Goal: Task Accomplishment & Management: Manage account settings

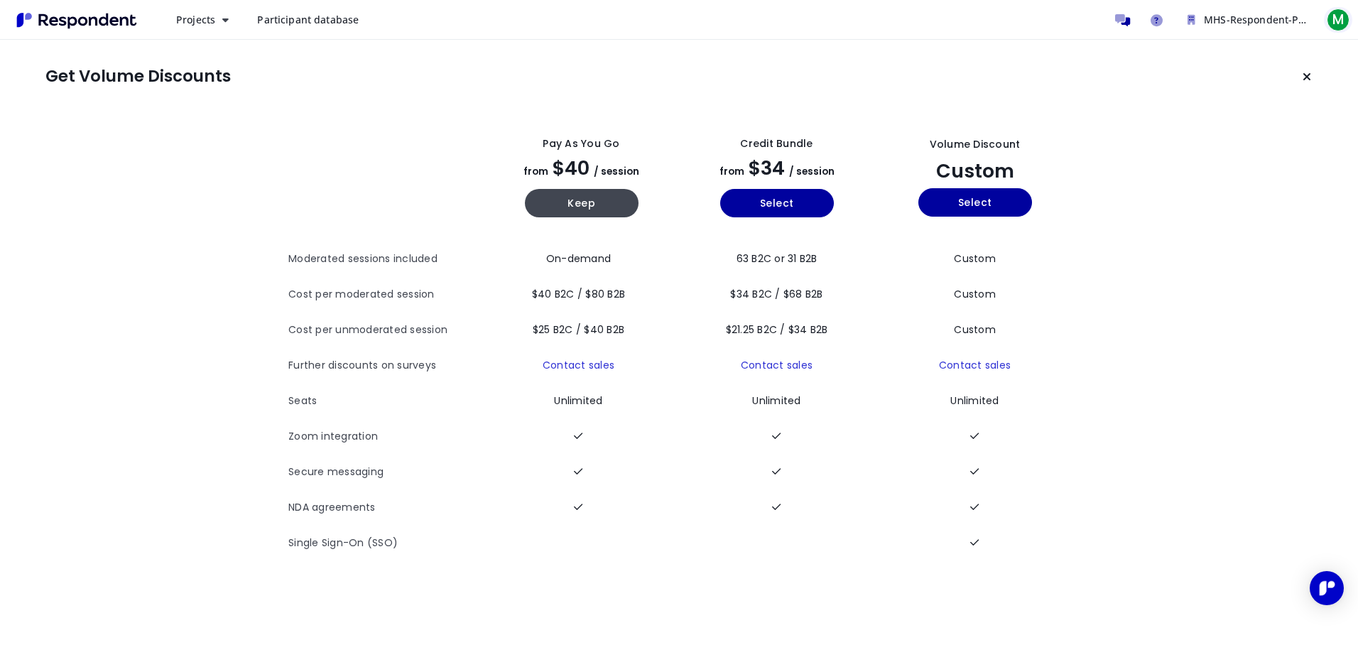
click at [1329, 13] on span "M" at bounding box center [1337, 20] width 23 height 23
click at [1220, 93] on link "Account settings" at bounding box center [1261, 92] width 182 height 34
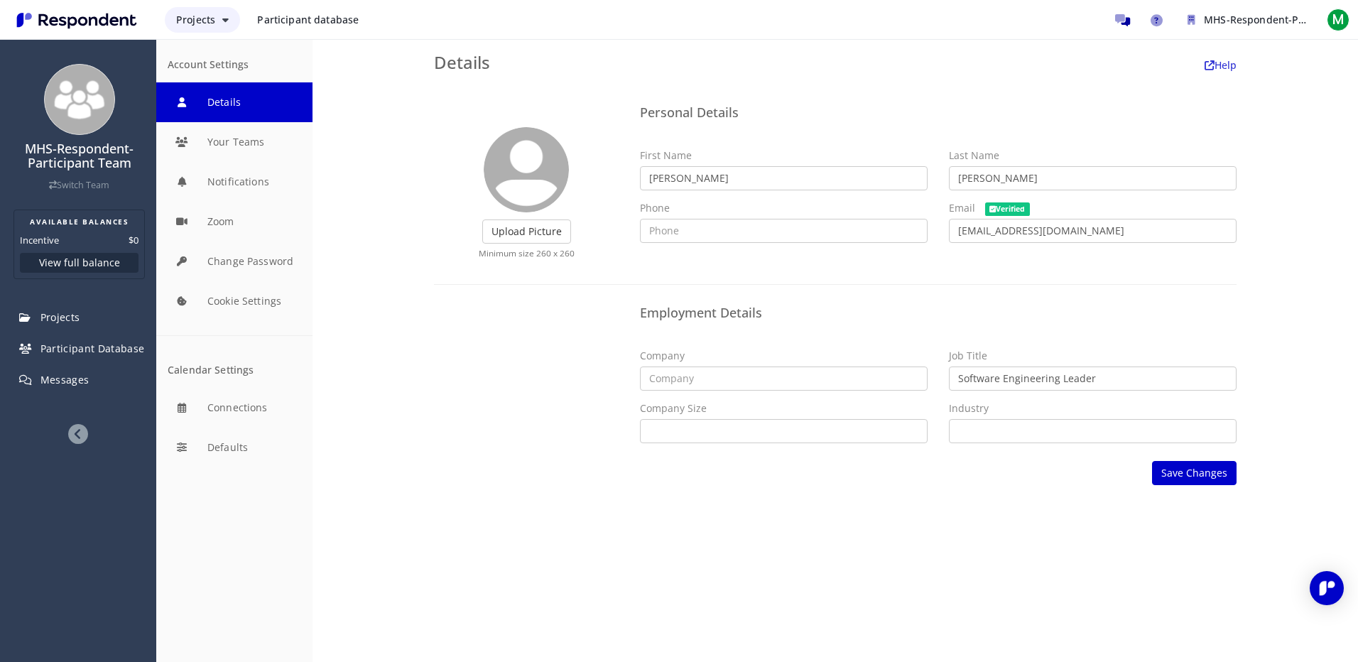
click at [197, 16] on span "Projects" at bounding box center [195, 19] width 39 height 13
click at [443, 450] on md-backdrop at bounding box center [679, 331] width 1358 height 662
click at [438, 447] on div "Employment Details Company Job Title Software Engineering Leader Company Size S…" at bounding box center [835, 376] width 824 height 155
click at [51, 237] on dt "Incentive" at bounding box center [39, 240] width 39 height 14
click at [220, 418] on button "Connections" at bounding box center [234, 408] width 156 height 40
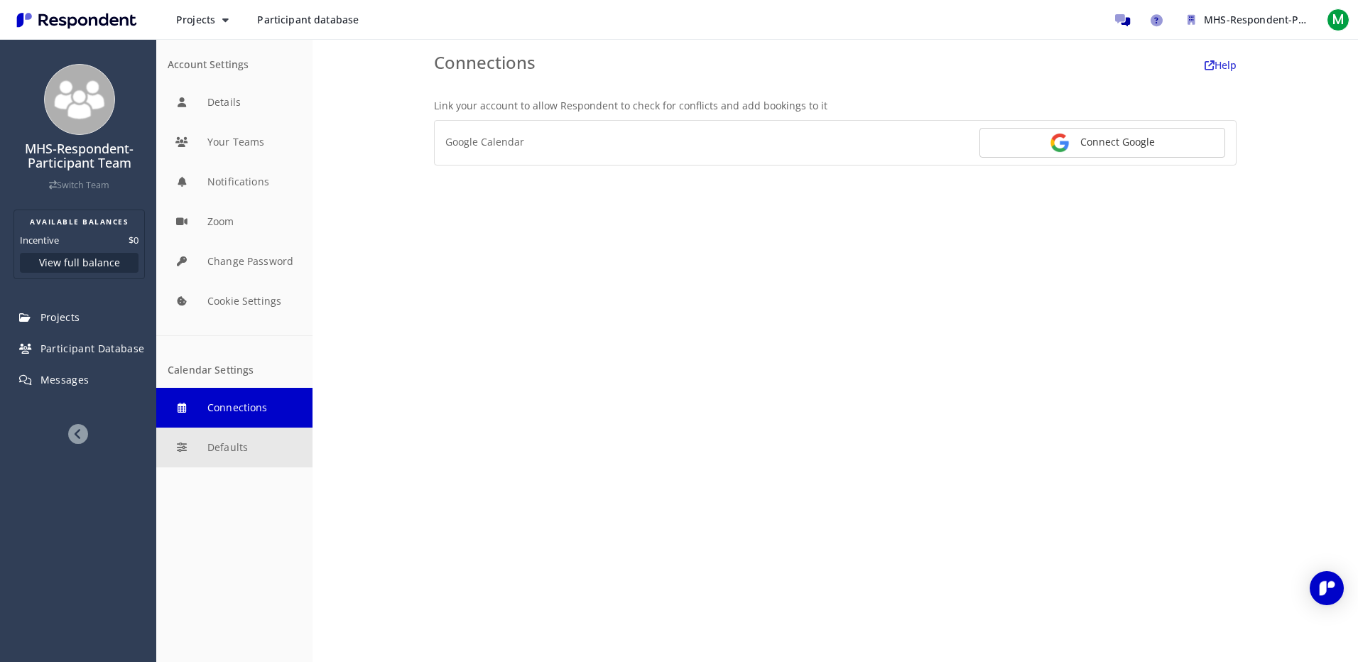
click at [209, 460] on button "Defaults" at bounding box center [234, 447] width 156 height 40
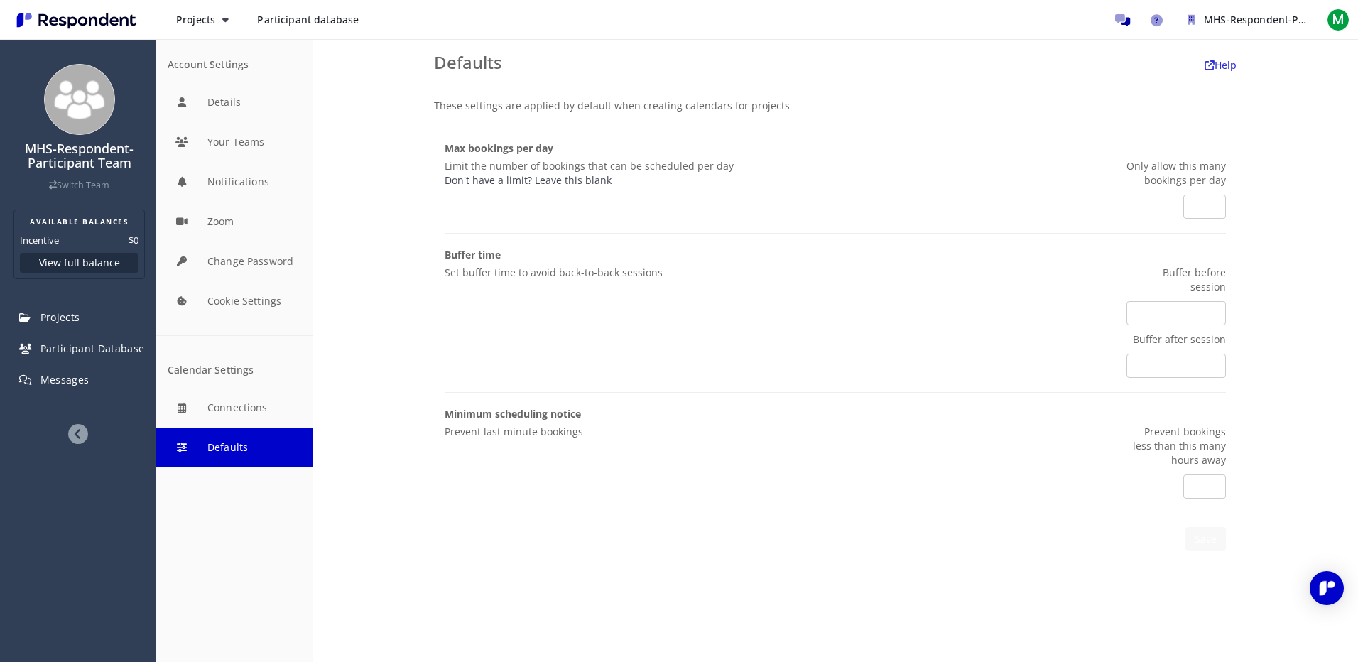
click at [310, 16] on span "Participant database" at bounding box center [308, 19] width 102 height 13
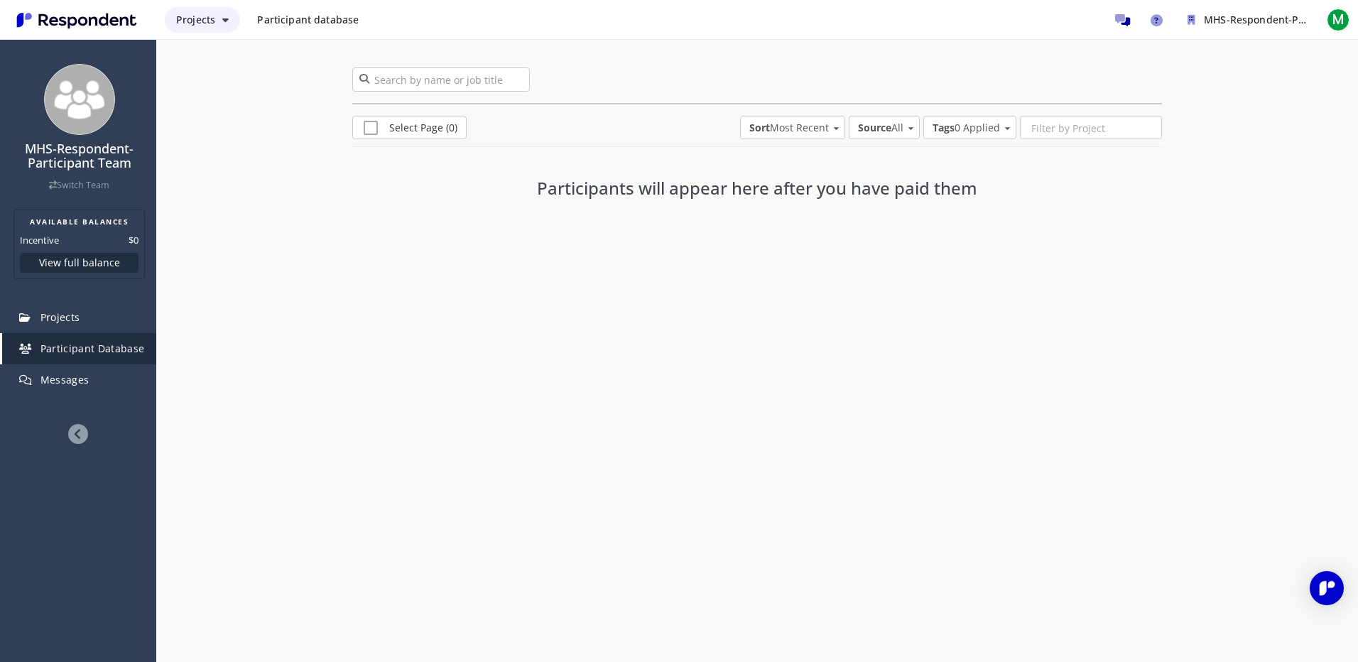
click at [190, 21] on span "Projects" at bounding box center [195, 19] width 39 height 13
click at [43, 28] on md-backdrop at bounding box center [679, 331] width 1358 height 662
click at [60, 26] on img "Main navigation" at bounding box center [76, 20] width 131 height 23
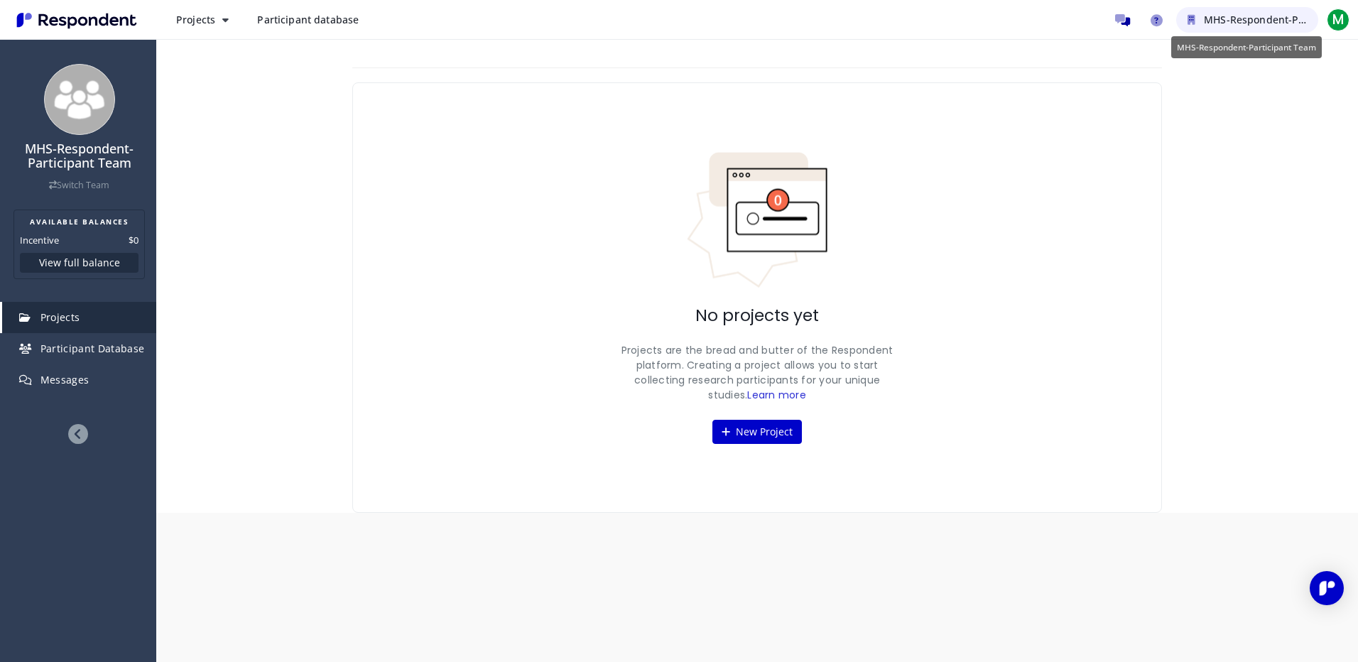
click at [1243, 15] on span "MHS-Respondent-Participant Team" at bounding box center [1288, 19] width 171 height 13
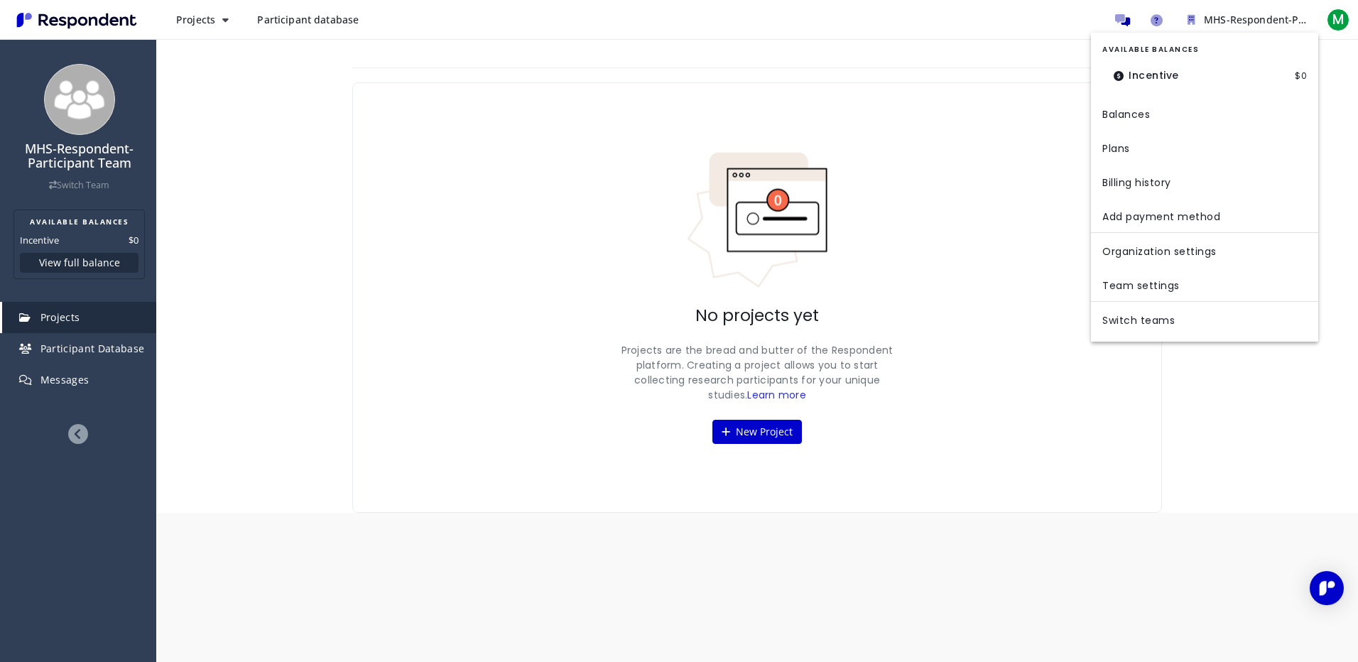
drag, startPoint x: 1139, startPoint y: 19, endPoint x: 1154, endPoint y: 19, distance: 14.9
click at [1140, 19] on md-backdrop at bounding box center [679, 331] width 1358 height 662
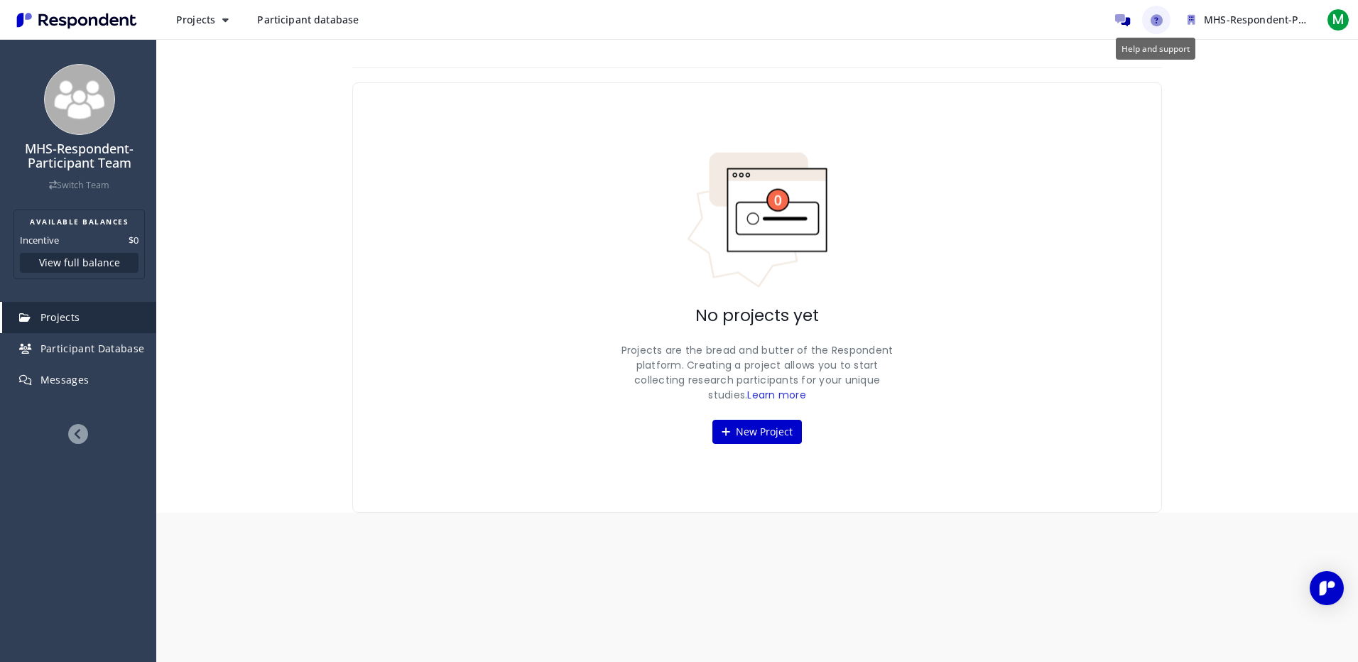
click at [1156, 19] on icon "Help and support" at bounding box center [1156, 20] width 12 height 12
click at [1338, 11] on span "M" at bounding box center [1337, 20] width 23 height 23
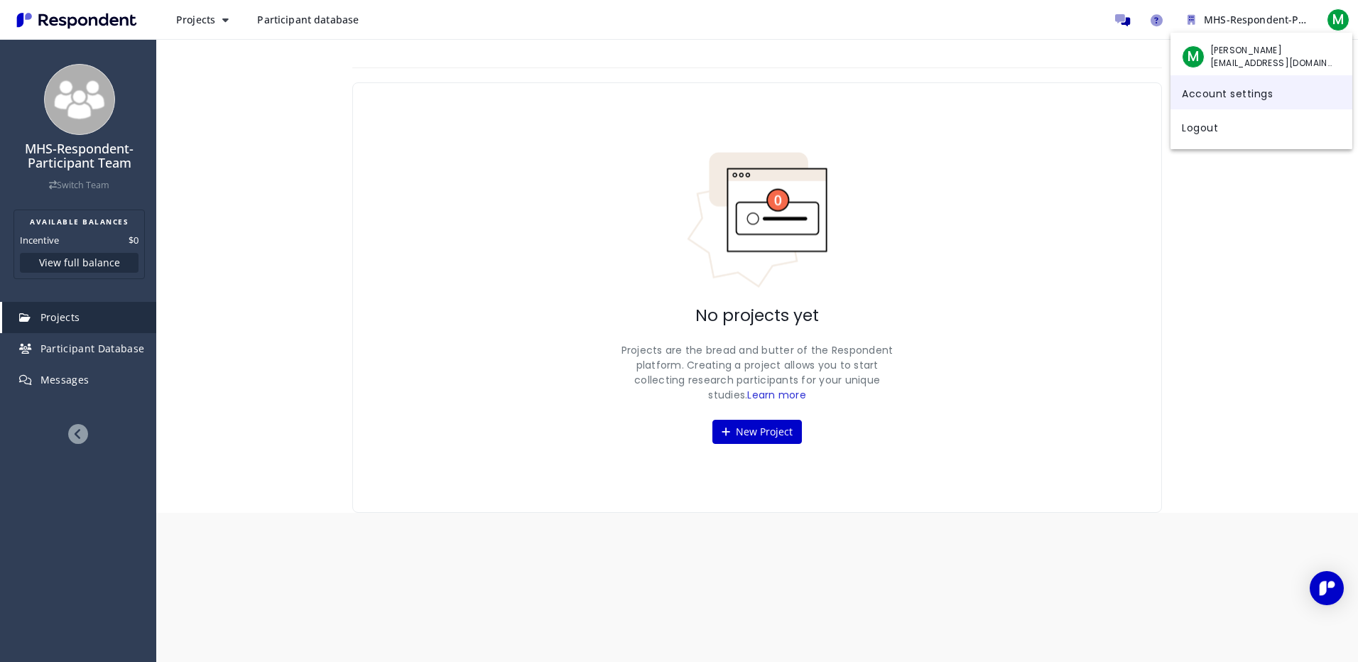
click at [1220, 99] on link "Account settings" at bounding box center [1261, 92] width 182 height 34
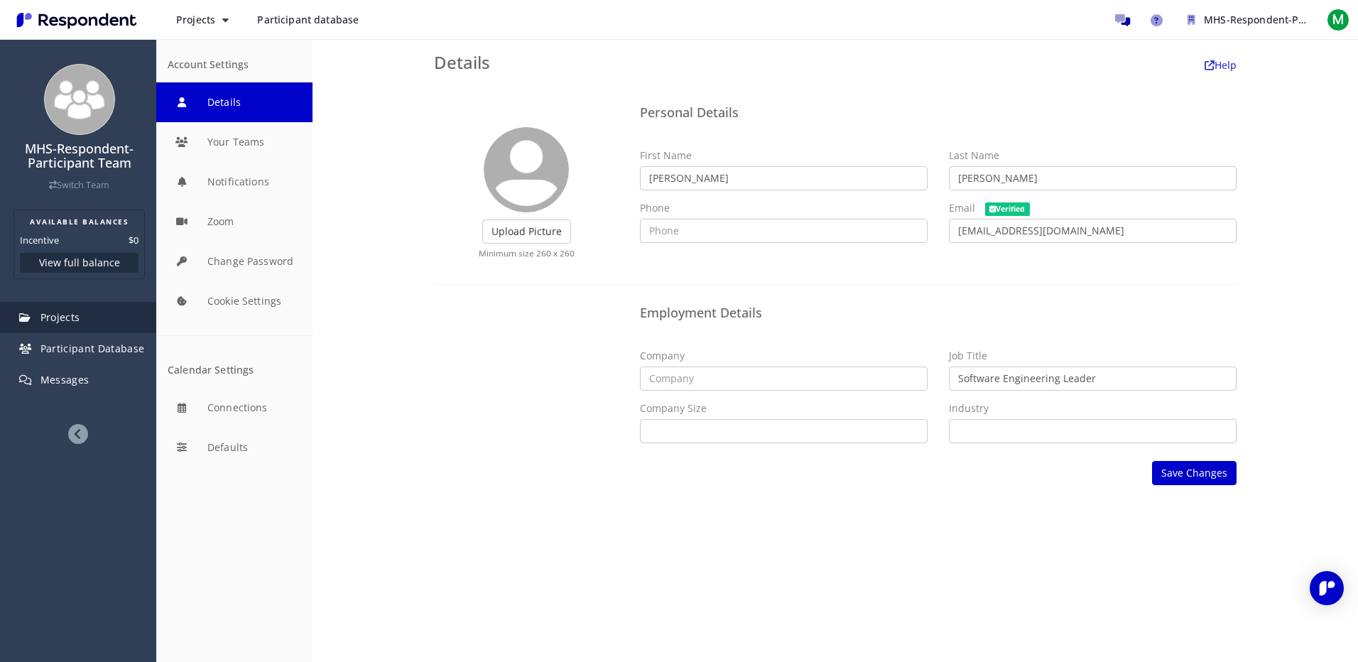
click at [50, 321] on span "Projects" at bounding box center [60, 316] width 40 height 13
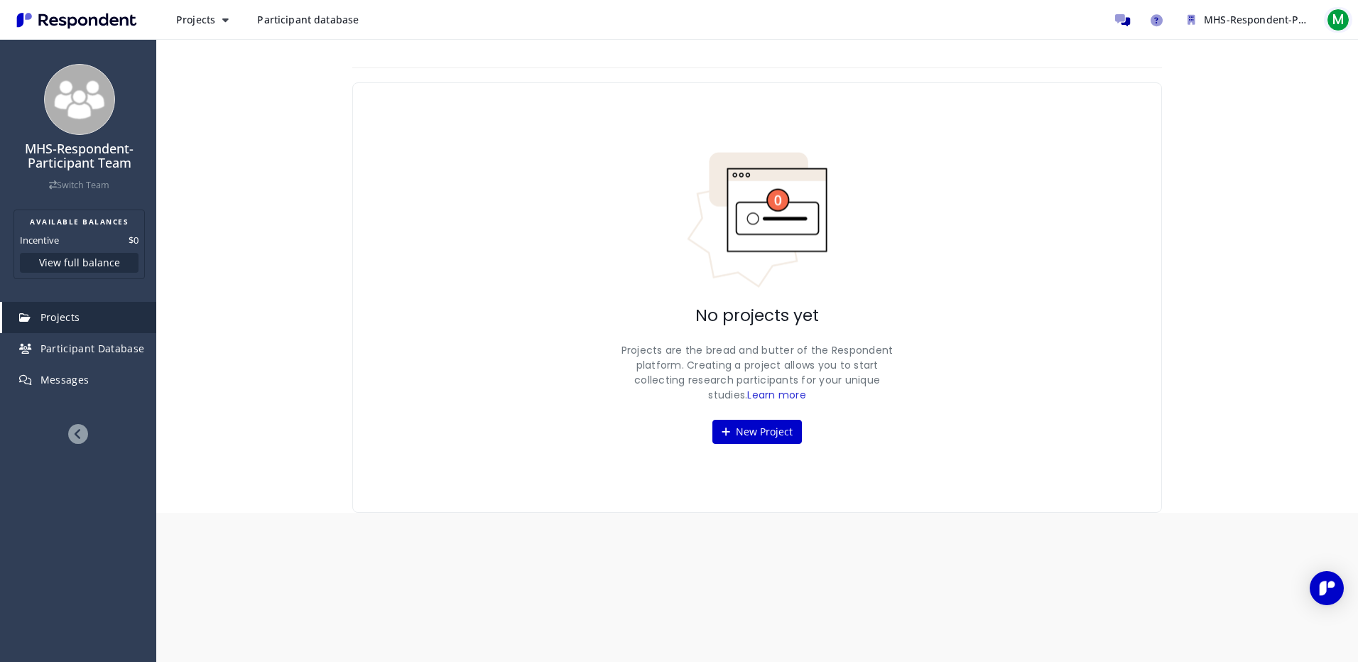
click at [1336, 16] on span "M" at bounding box center [1337, 20] width 23 height 23
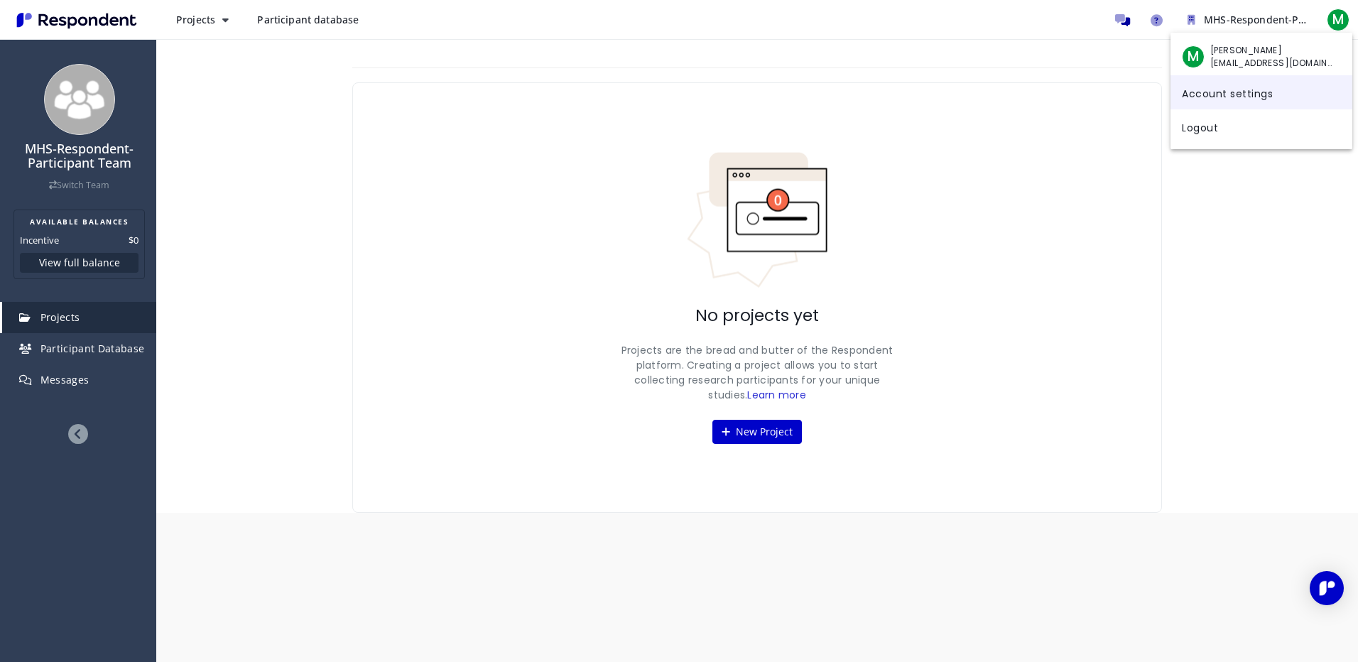
click at [1234, 84] on link "Account settings" at bounding box center [1261, 92] width 182 height 34
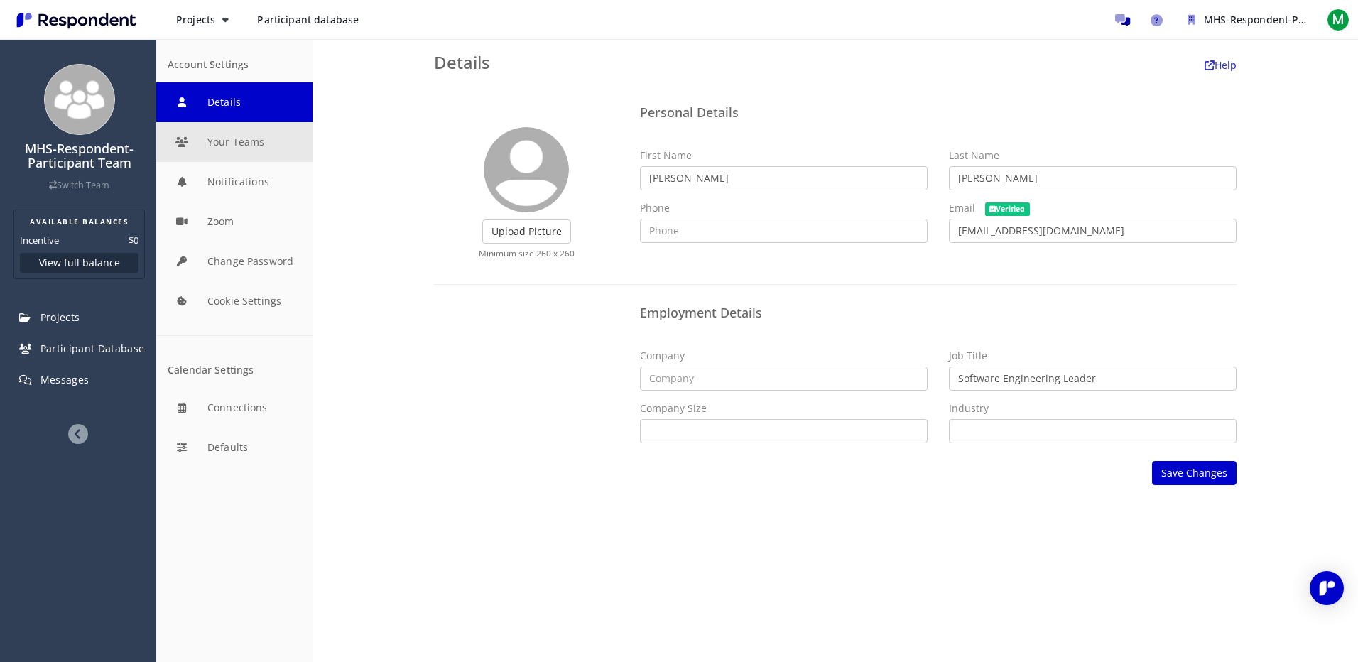
click at [212, 136] on button "Your Teams" at bounding box center [234, 142] width 156 height 40
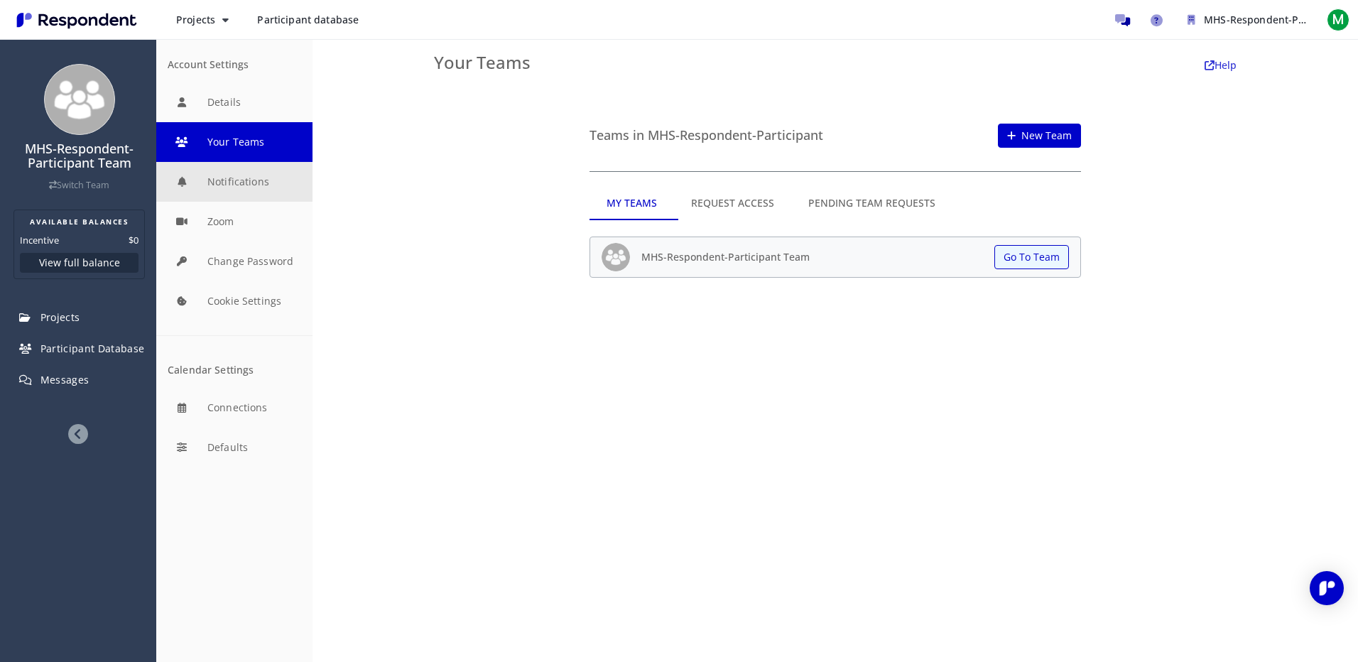
click at [220, 165] on button "Notifications" at bounding box center [234, 182] width 156 height 40
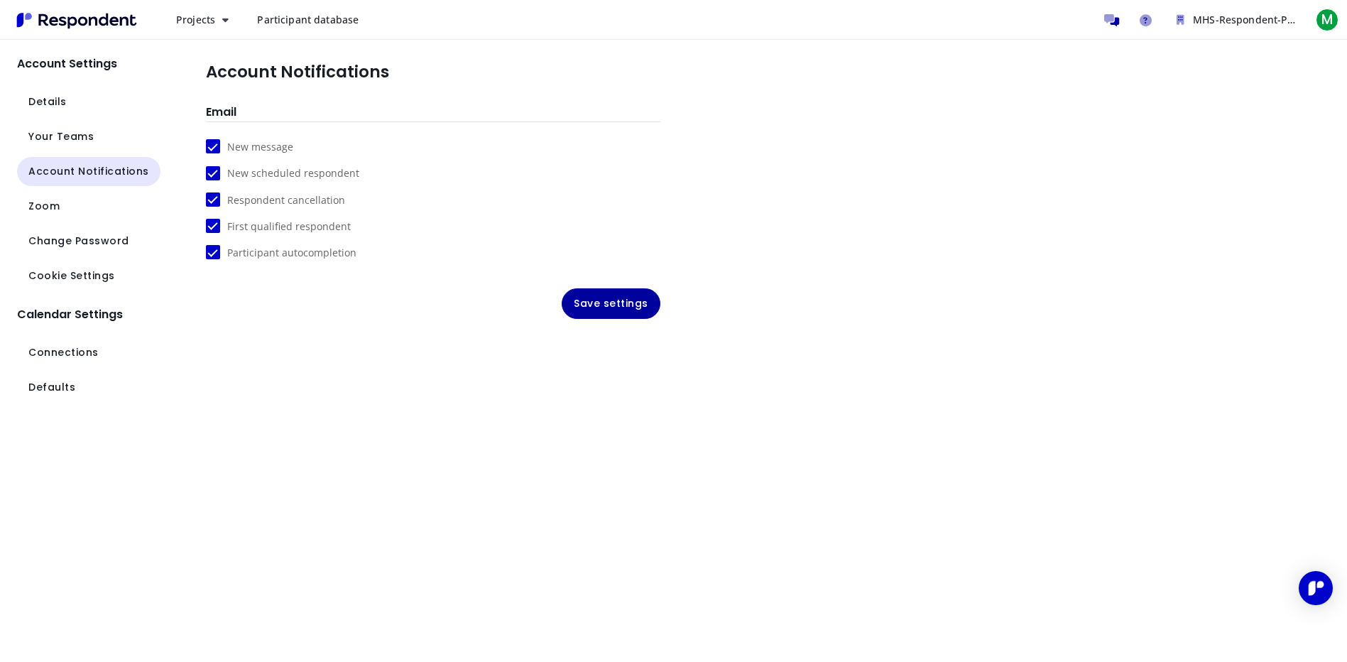
click at [40, 28] on img "Main navigation" at bounding box center [76, 20] width 131 height 23
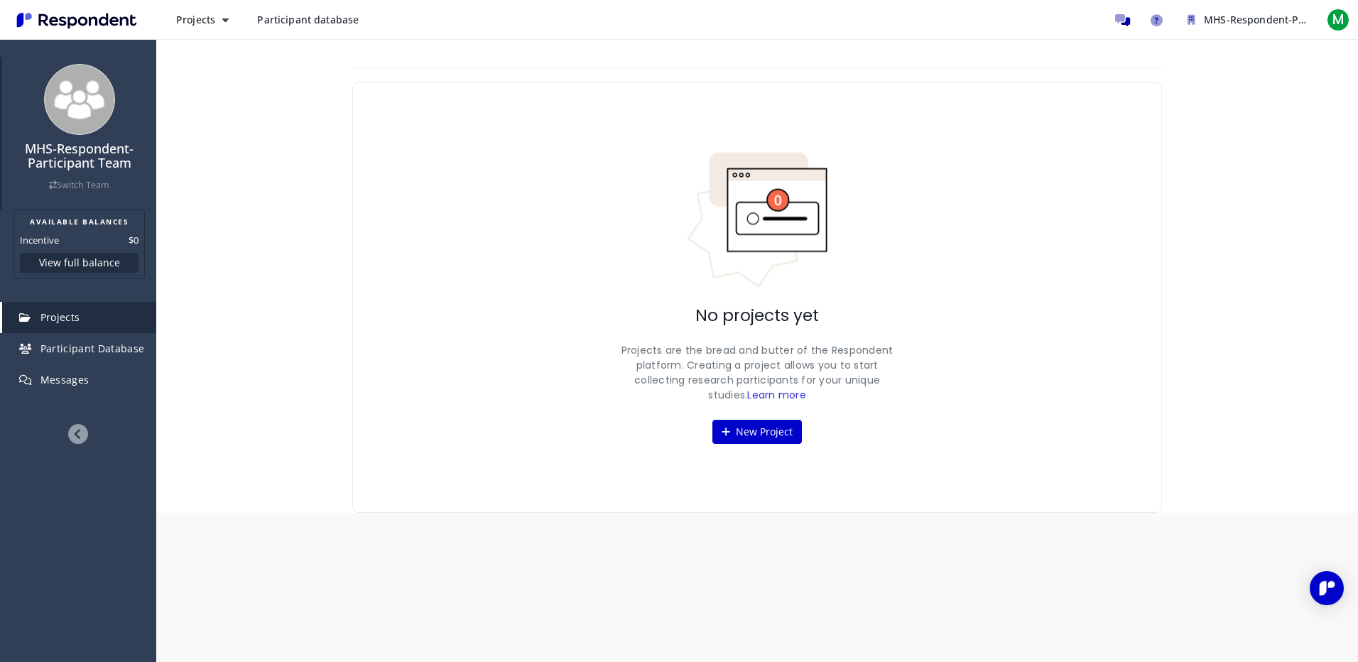
click at [77, 175] on div "MHS-Respondent-Participant Team Switch Team" at bounding box center [79, 167] width 140 height 50
click at [1264, 10] on button "MHS-Respondent-Participant Team" at bounding box center [1247, 20] width 142 height 26
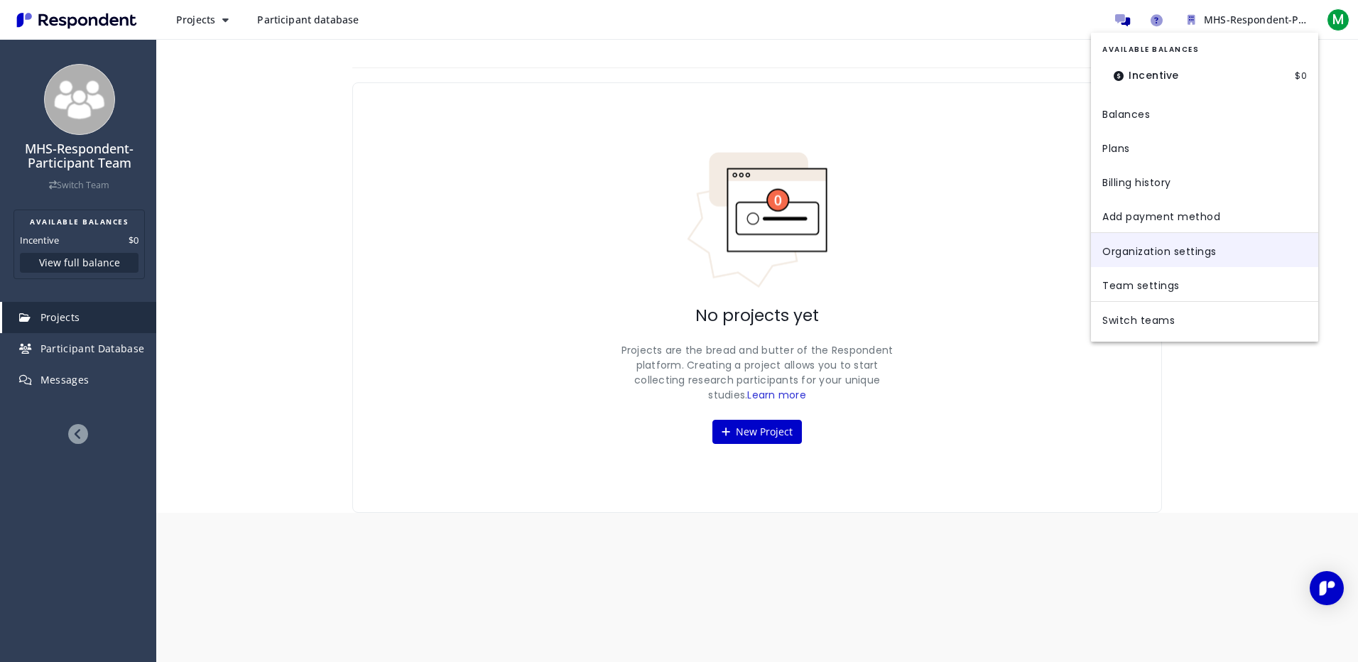
click at [1146, 250] on link "Organization settings" at bounding box center [1204, 250] width 227 height 34
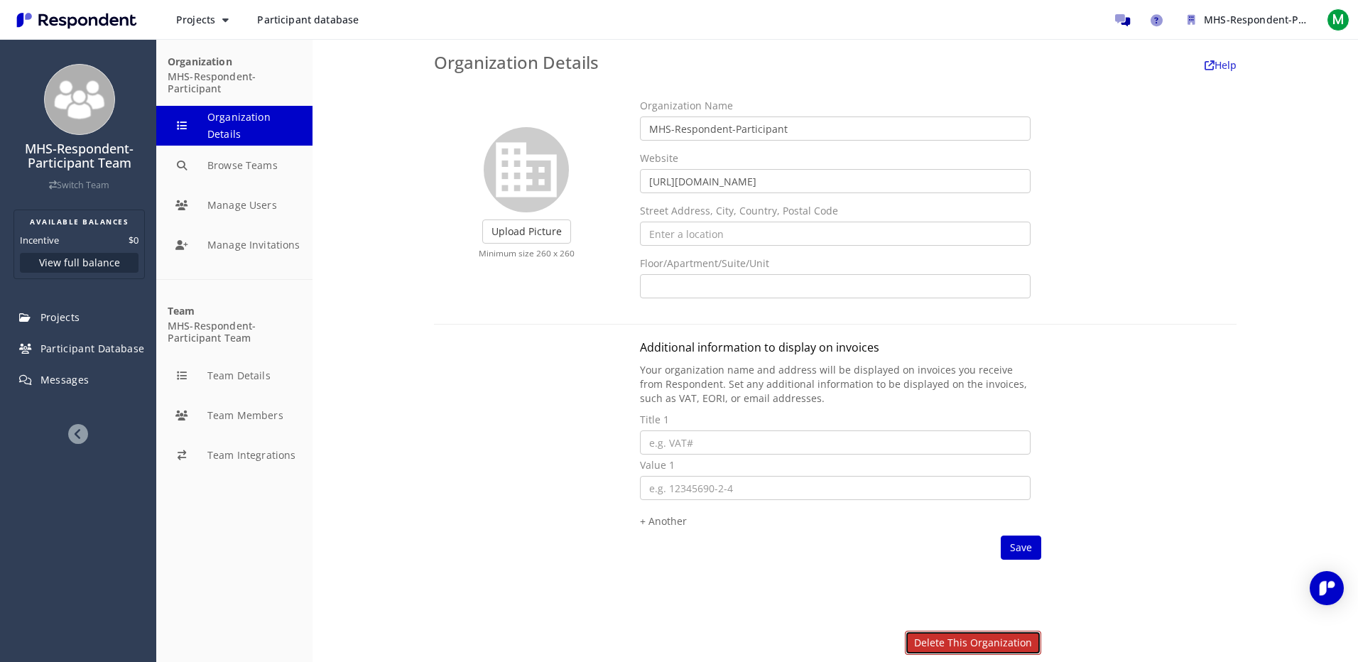
click at [1003, 648] on link "Delete this organization" at bounding box center [973, 642] width 136 height 24
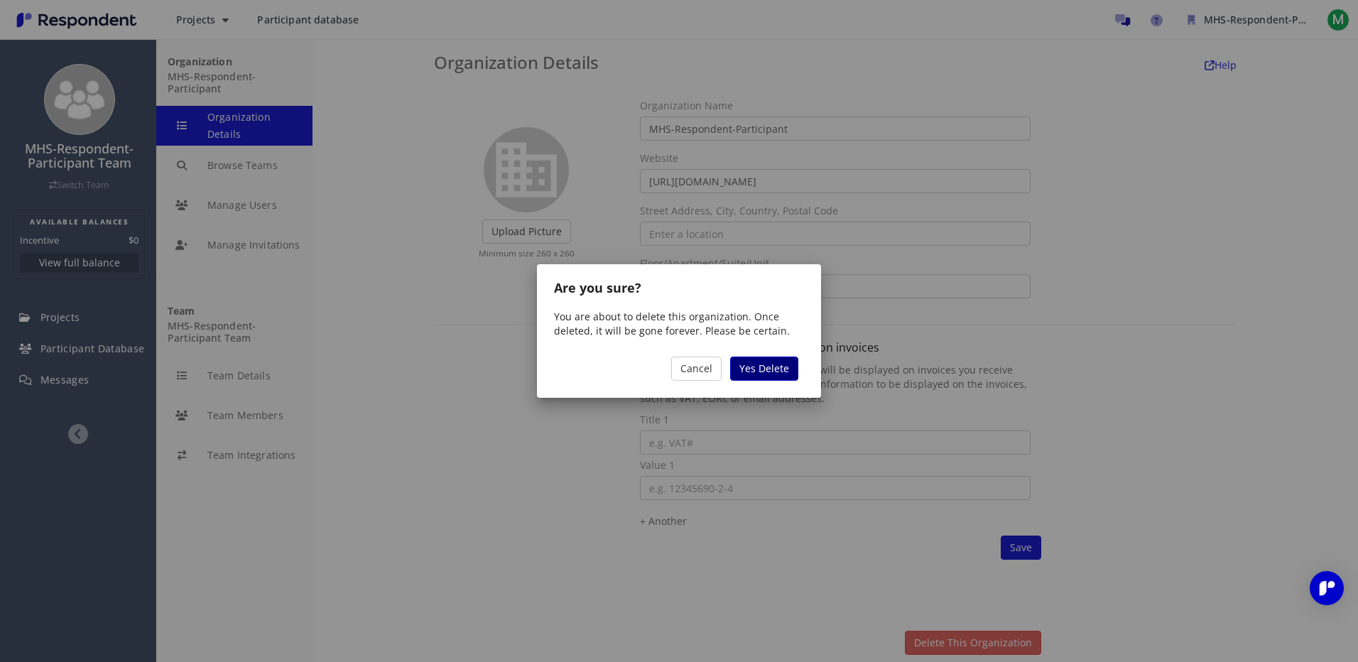
click at [761, 366] on span "Yes Delete" at bounding box center [764, 367] width 50 height 13
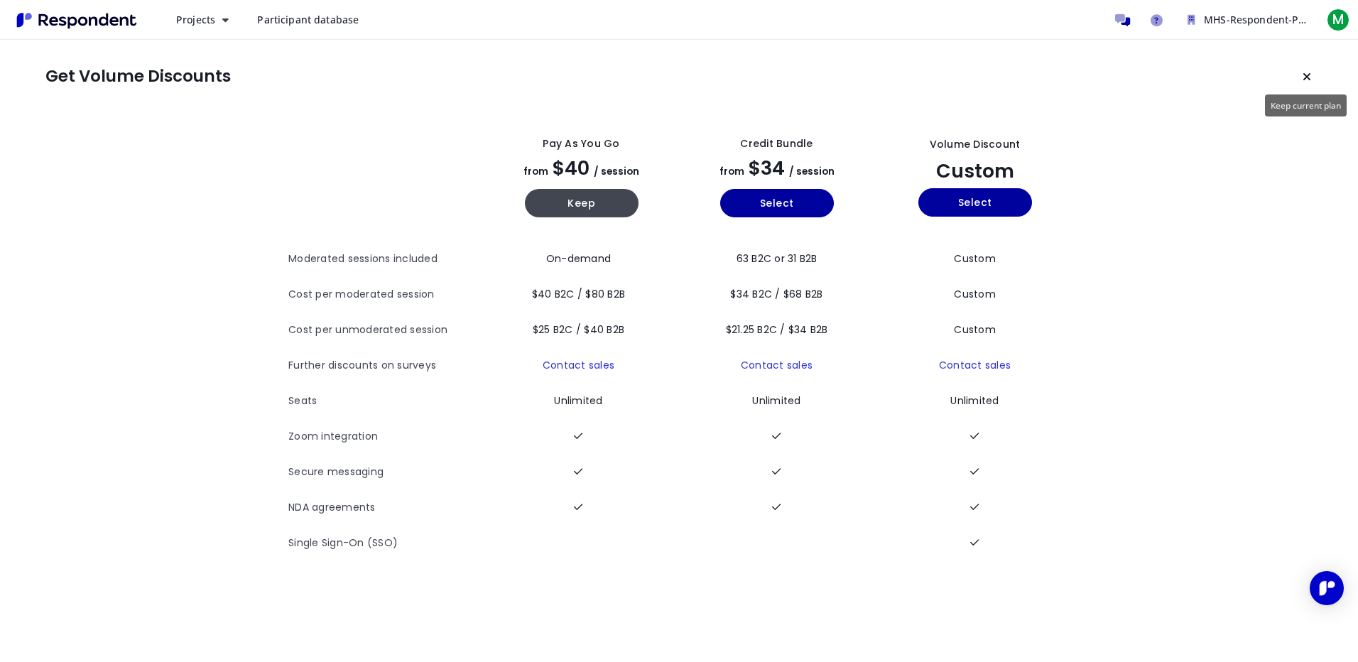
click at [1304, 72] on icon "Keep current plan" at bounding box center [1306, 76] width 9 height 11
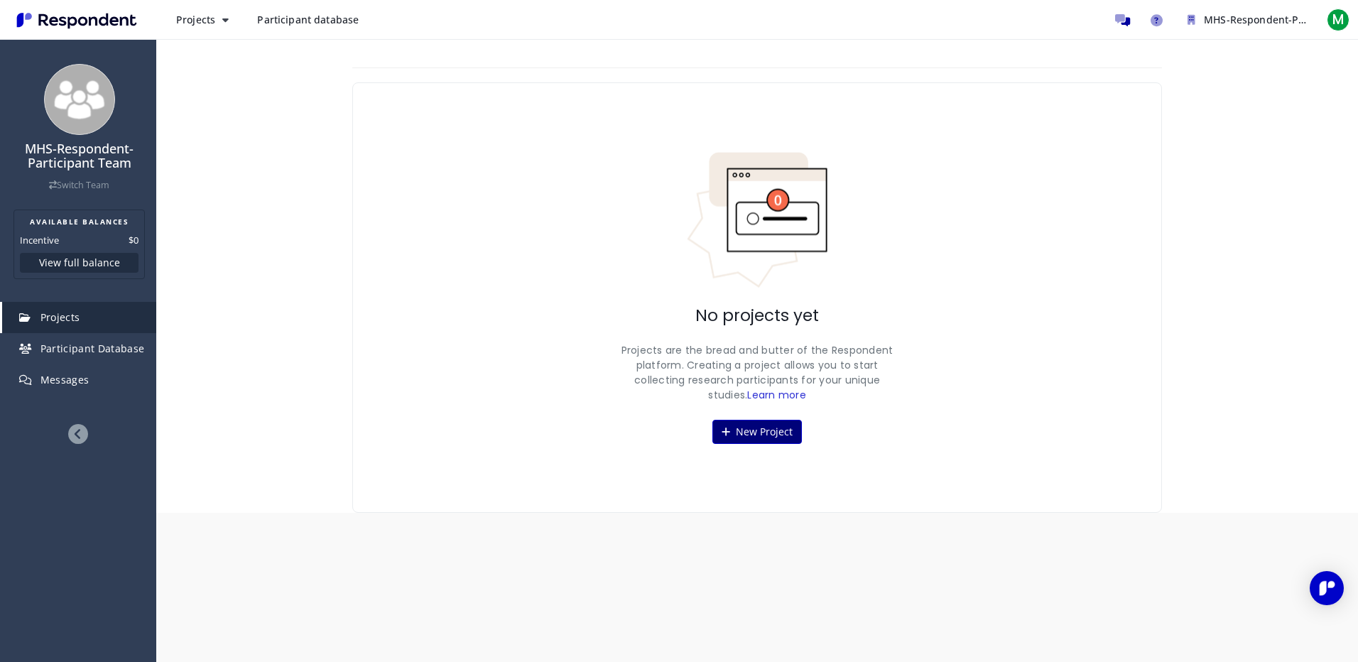
click at [766, 433] on button "New Project" at bounding box center [756, 432] width 89 height 24
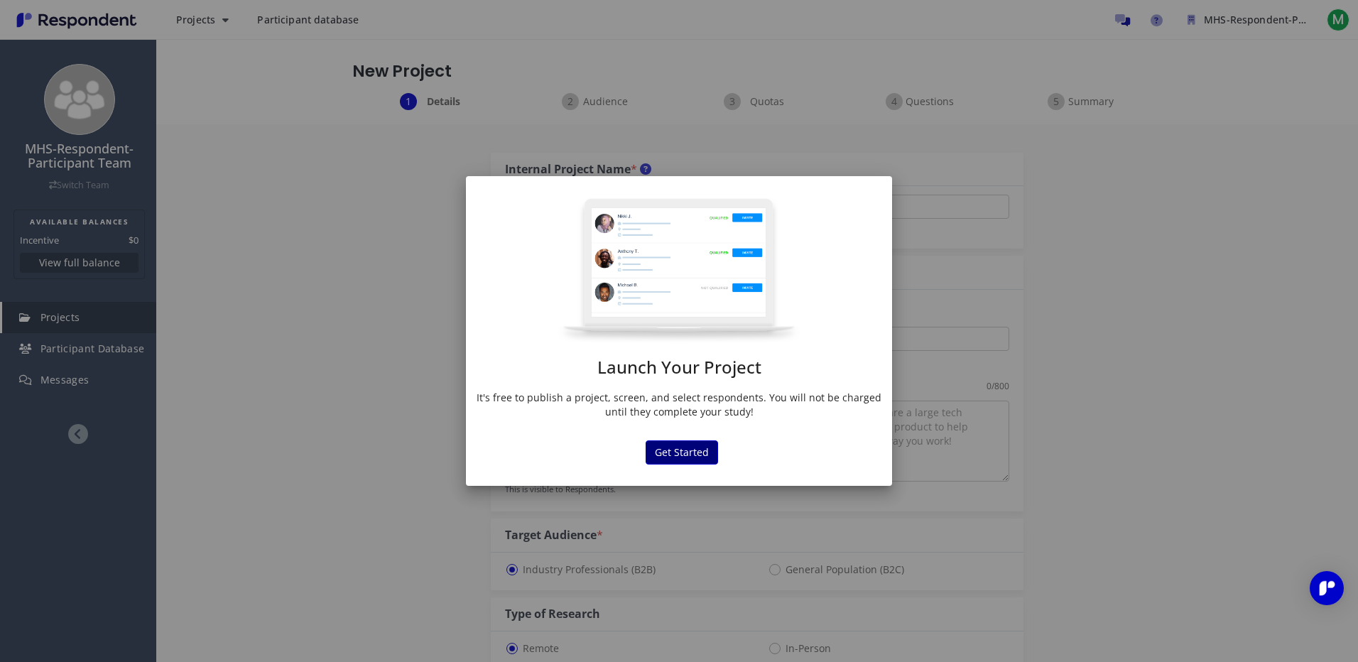
click at [691, 451] on button "Get Started" at bounding box center [681, 452] width 72 height 24
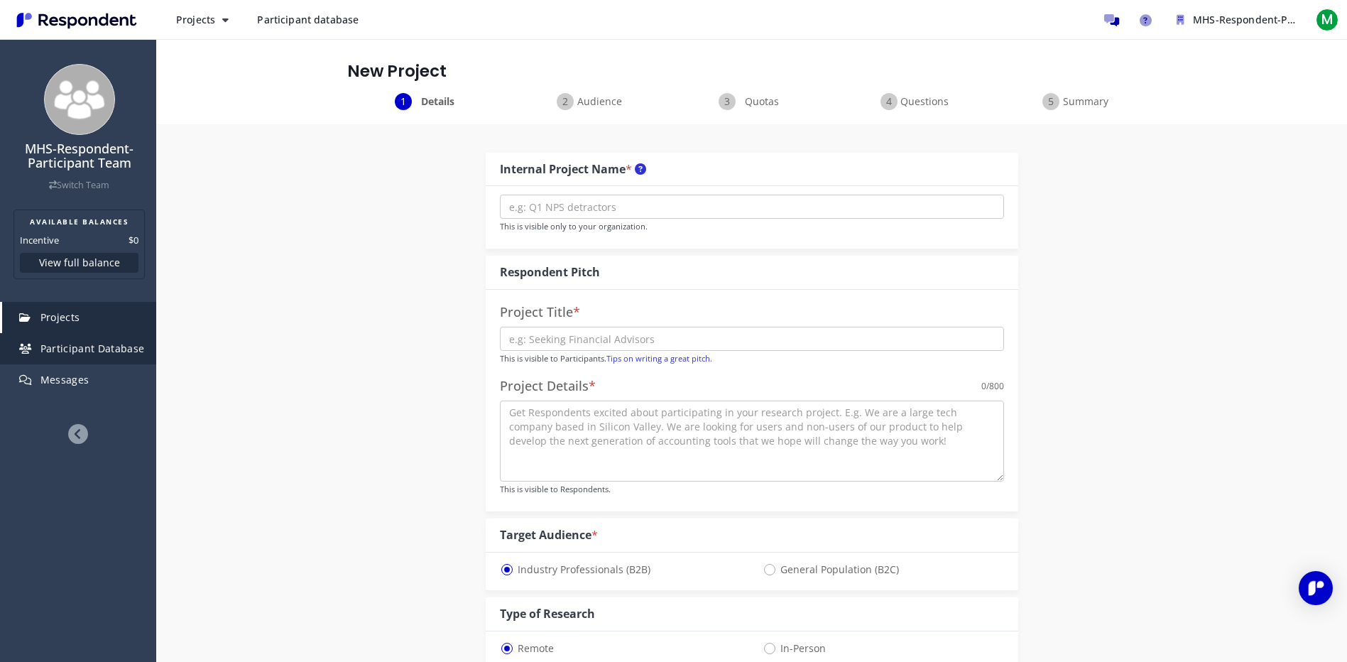
click at [48, 351] on span "Participant Database" at bounding box center [92, 348] width 104 height 13
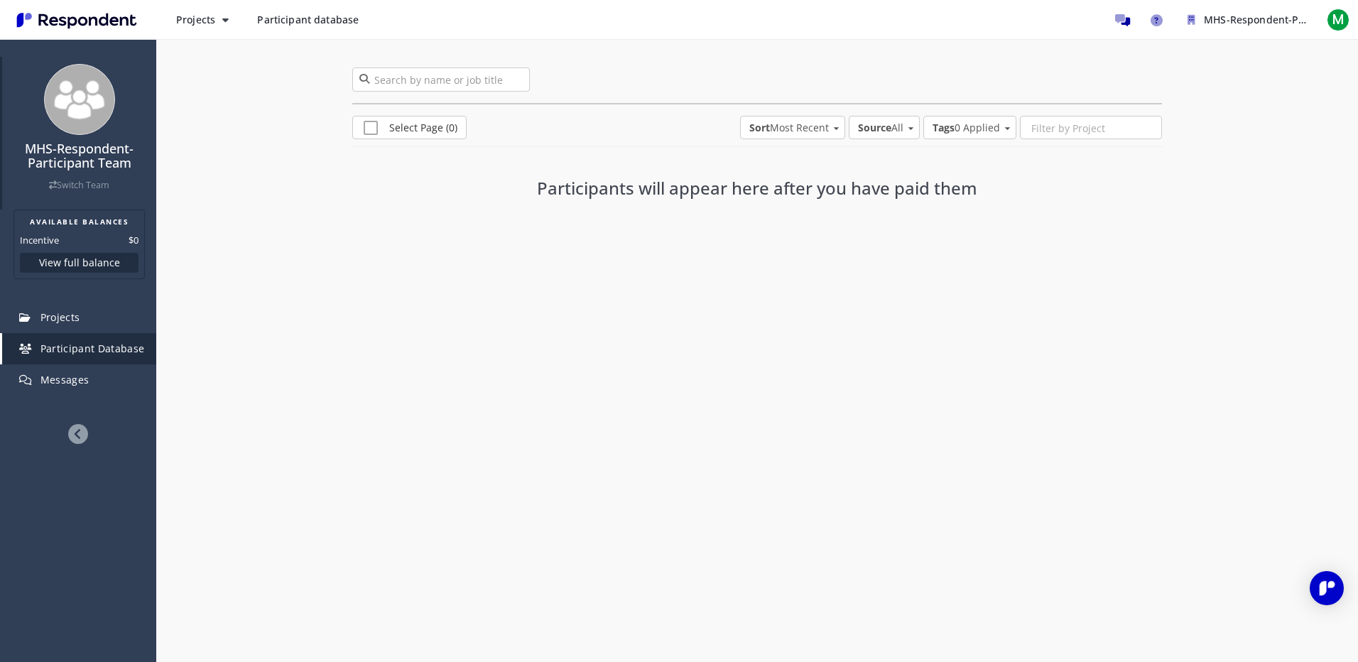
click at [81, 187] on link "Switch Team" at bounding box center [79, 185] width 60 height 12
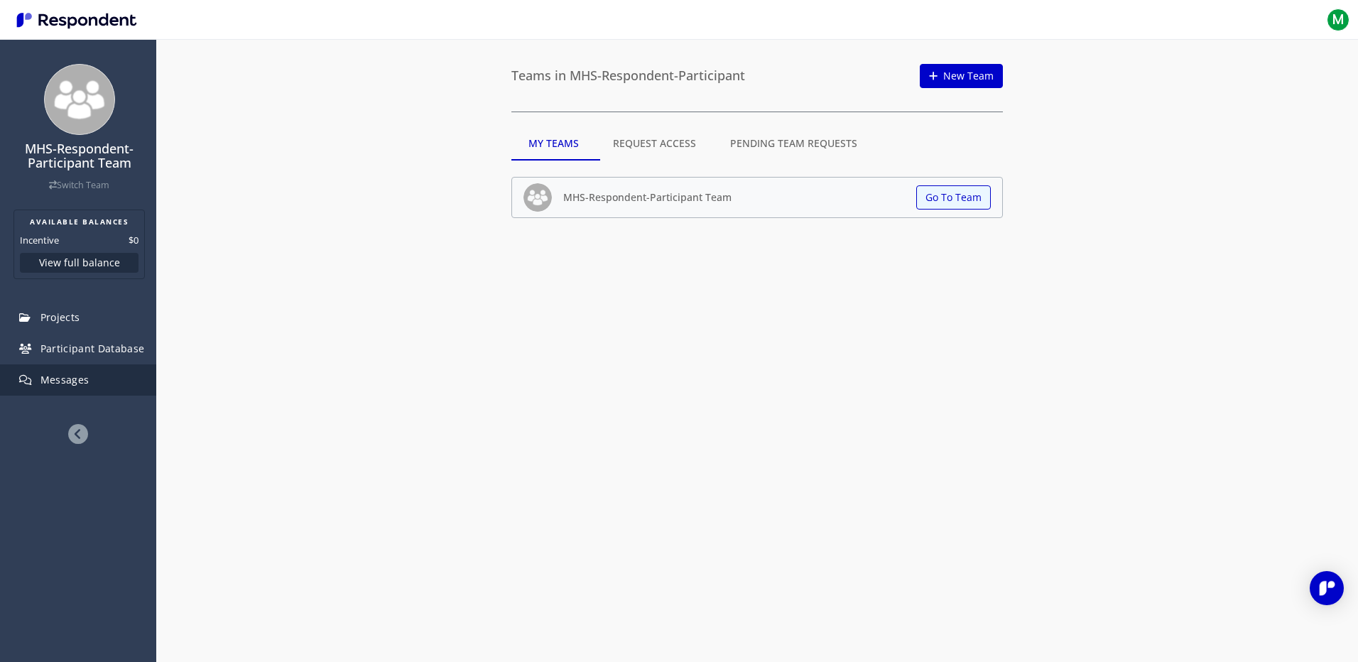
click at [47, 386] on span "Messages" at bounding box center [64, 379] width 49 height 13
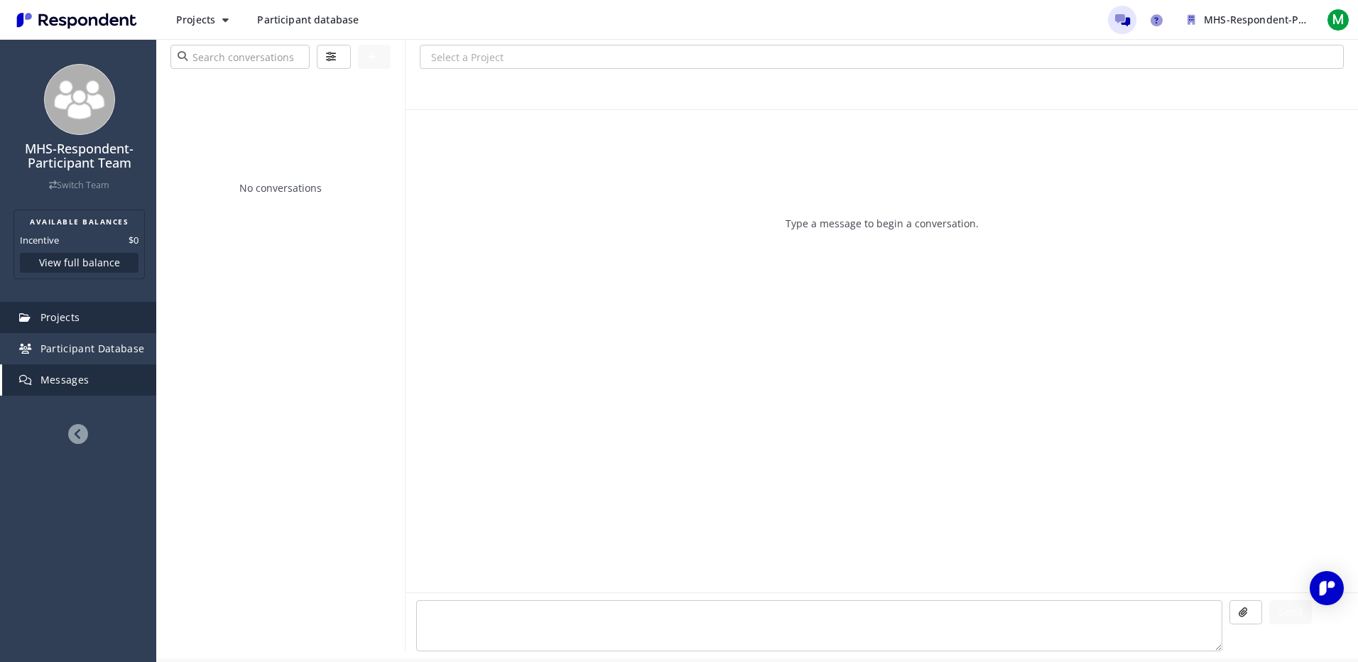
click at [60, 320] on span "Projects" at bounding box center [60, 316] width 40 height 13
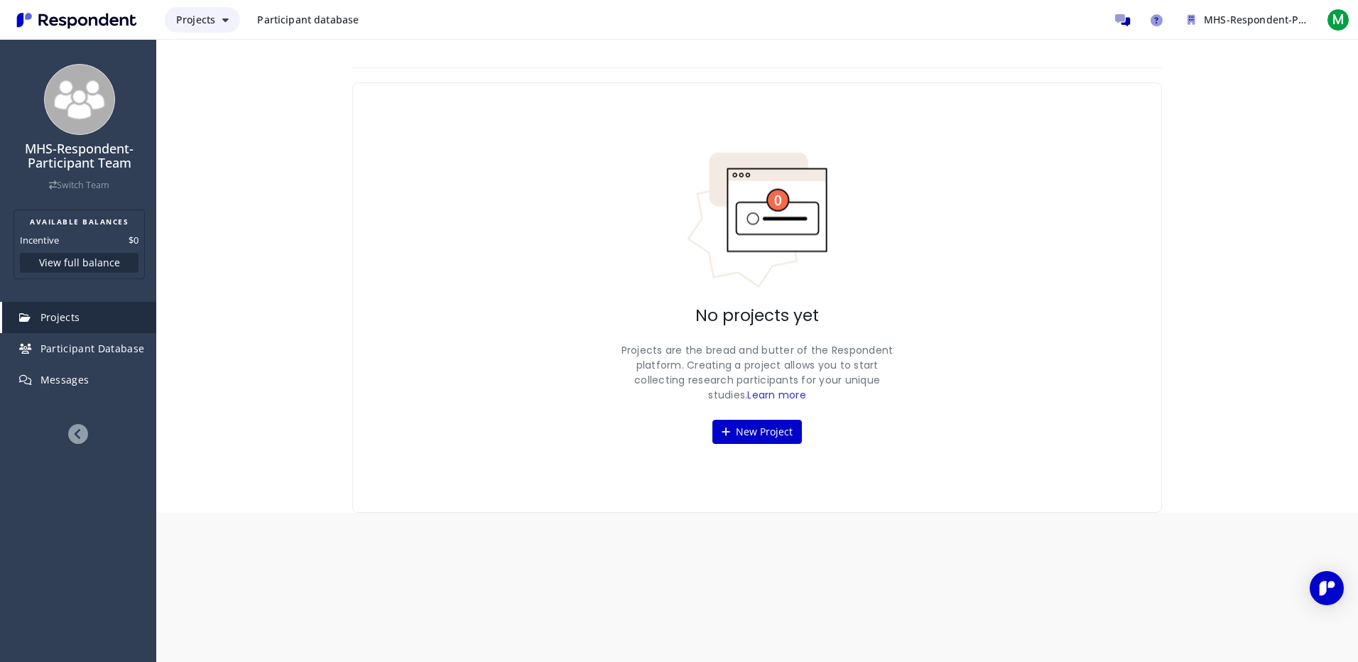
click at [211, 15] on span "Projects" at bounding box center [195, 19] width 39 height 13
click at [219, 93] on link "Projects dashboard" at bounding box center [256, 90] width 182 height 34
click at [1117, 15] on icon "Message participants" at bounding box center [1122, 20] width 15 height 12
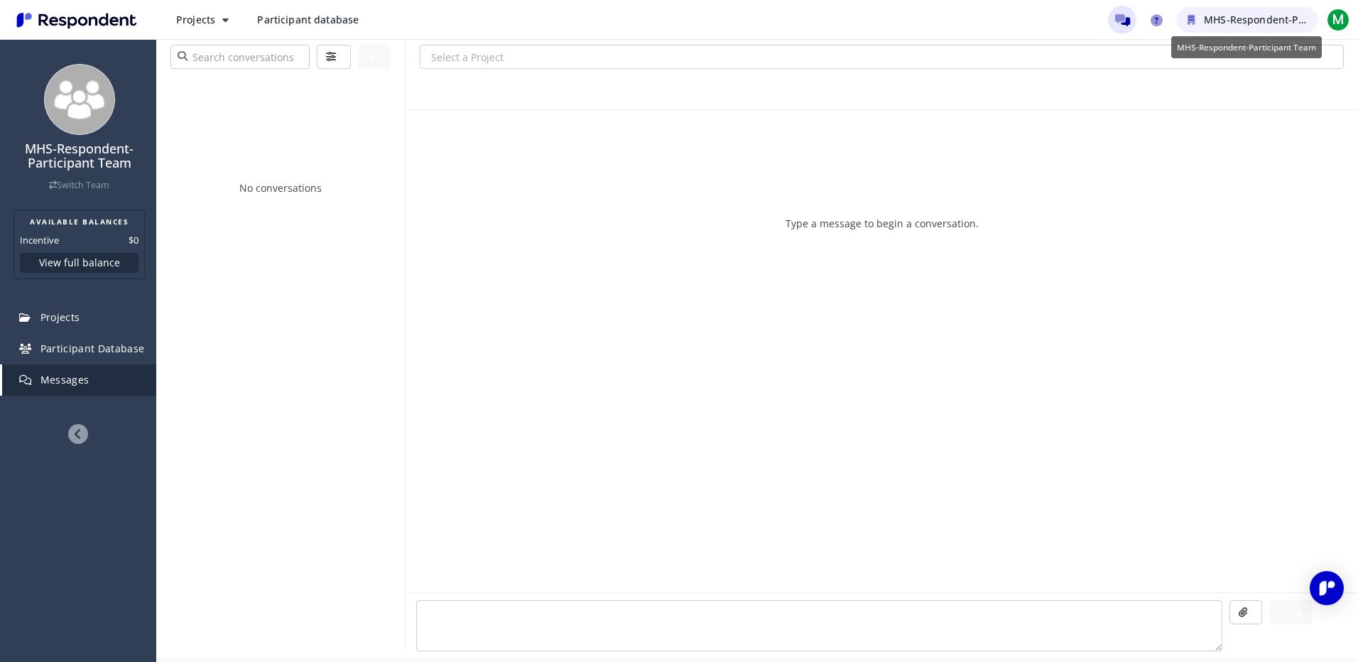
click at [1235, 20] on span "MHS-Respondent-Participant Team" at bounding box center [1288, 19] width 171 height 13
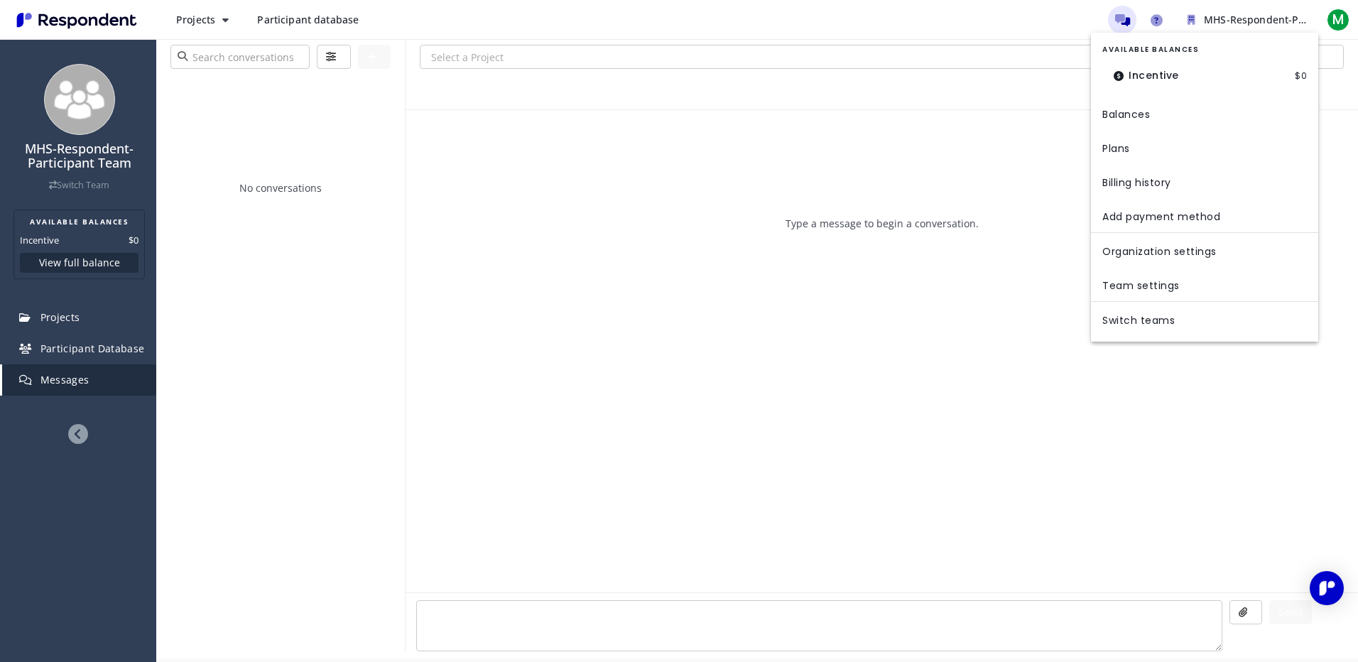
click at [75, 430] on md-backdrop at bounding box center [679, 331] width 1358 height 662
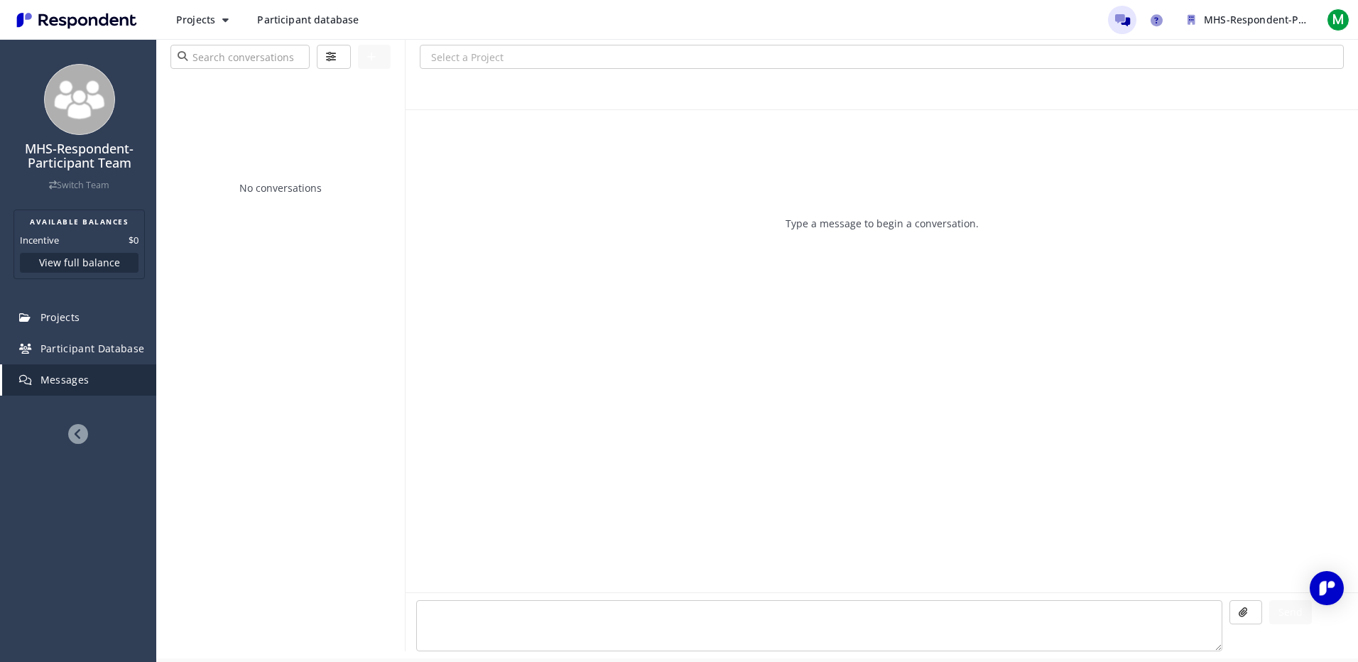
click at [75, 430] on icon at bounding box center [78, 434] width 20 height 20
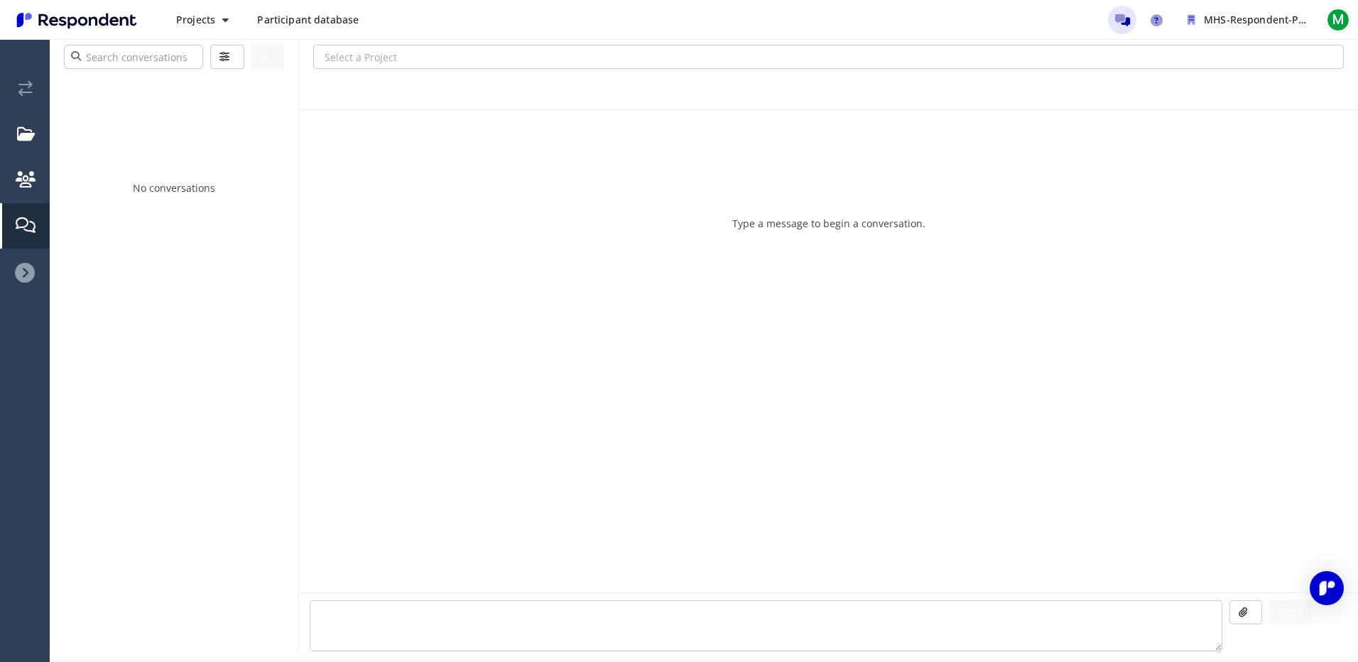
click at [19, 267] on icon at bounding box center [25, 273] width 20 height 20
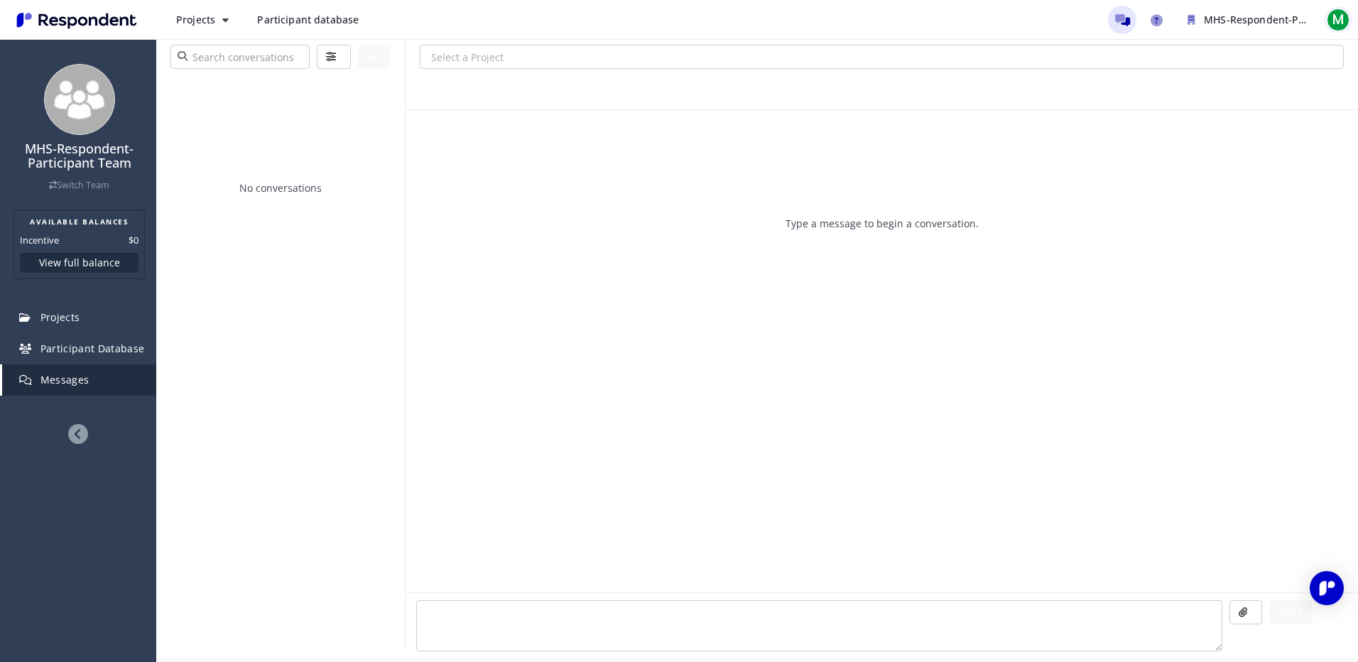
click at [1330, 16] on span "M" at bounding box center [1337, 20] width 23 height 23
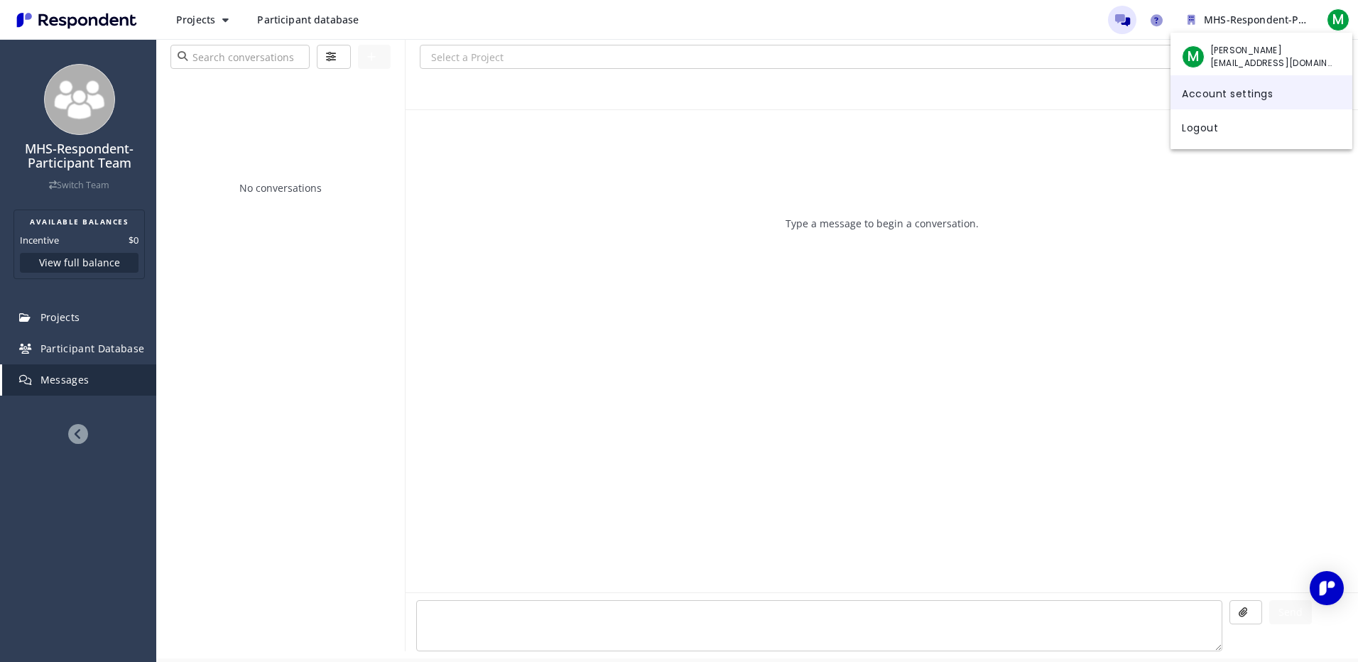
click at [1213, 99] on link "Account settings" at bounding box center [1261, 92] width 182 height 34
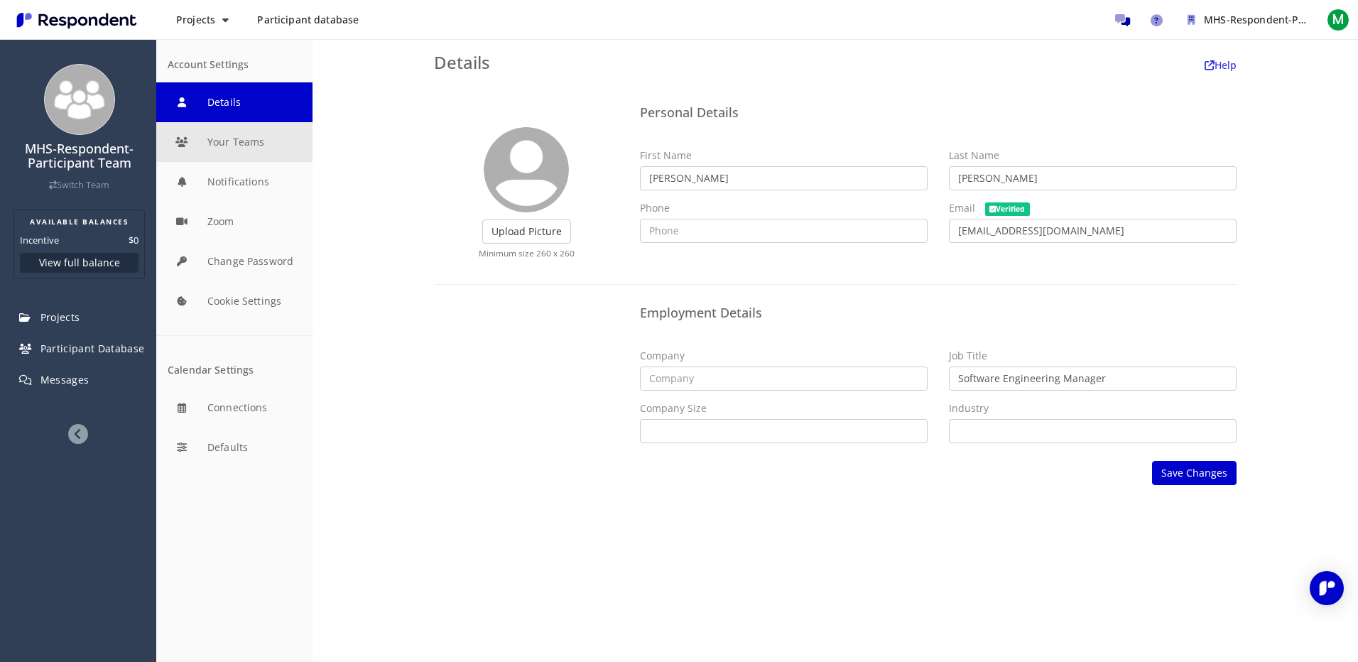
click at [225, 137] on button "Your Teams" at bounding box center [234, 142] width 156 height 40
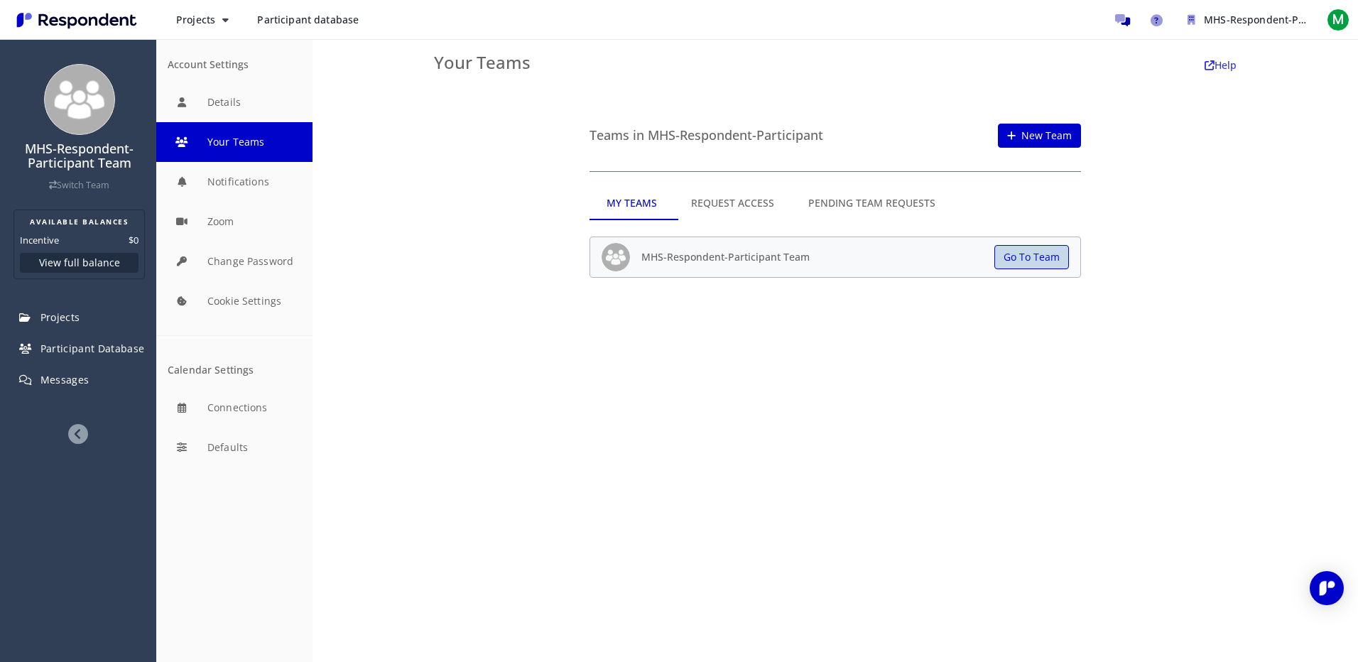
click at [1037, 263] on button "Go To Team" at bounding box center [1031, 257] width 75 height 24
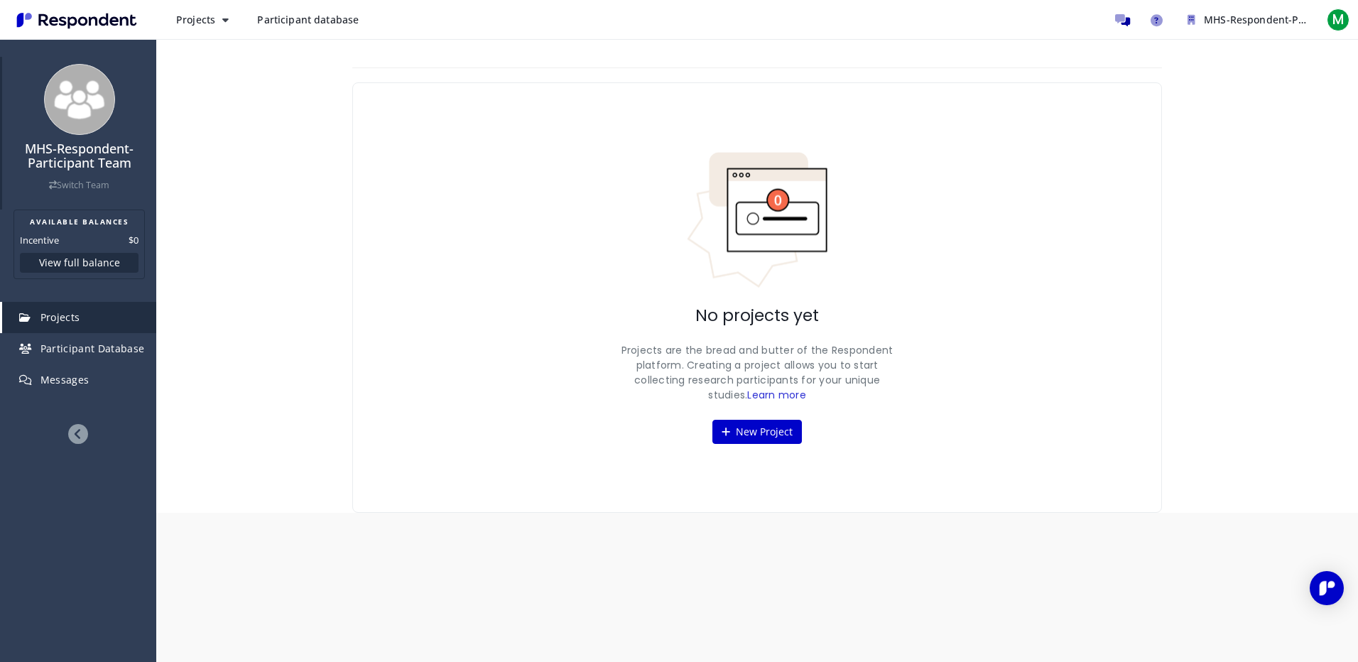
click at [96, 180] on link "Switch Team" at bounding box center [79, 185] width 60 height 12
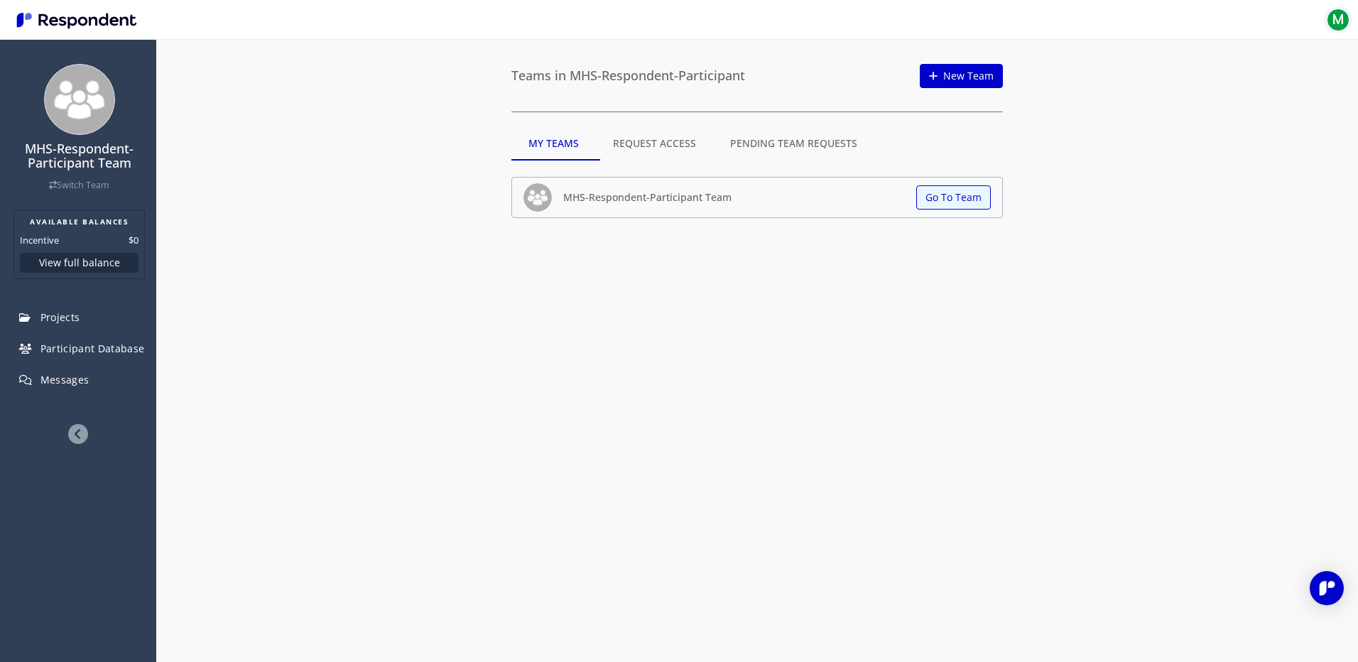
click at [1340, 16] on span "M" at bounding box center [1337, 20] width 23 height 23
click at [1247, 45] on span "[PERSON_NAME]" at bounding box center [1272, 50] width 124 height 13
click at [1193, 101] on link "Logout" at bounding box center [1261, 92] width 182 height 34
